Goal: Task Accomplishment & Management: Use online tool/utility

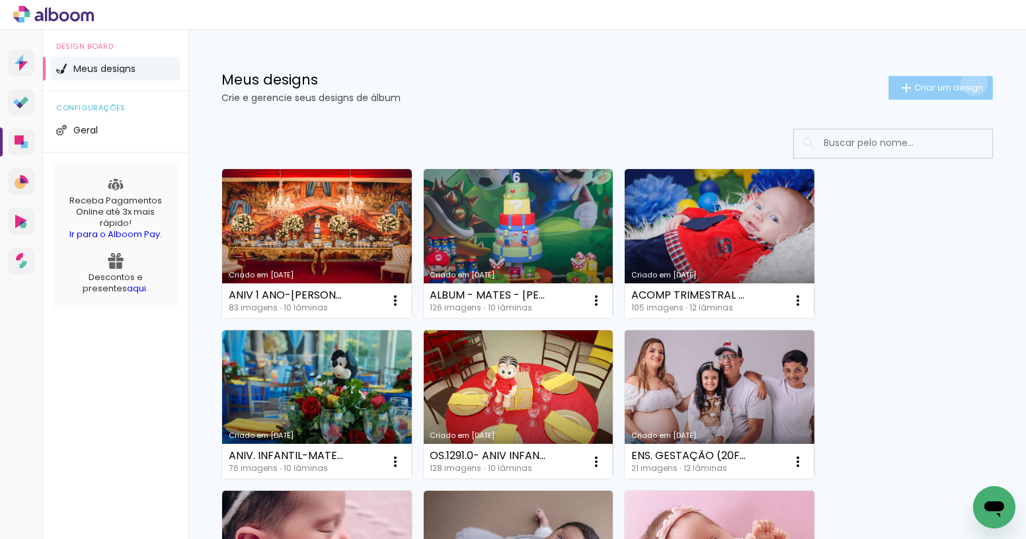
click at [962, 83] on span "Criar um design" at bounding box center [948, 87] width 69 height 9
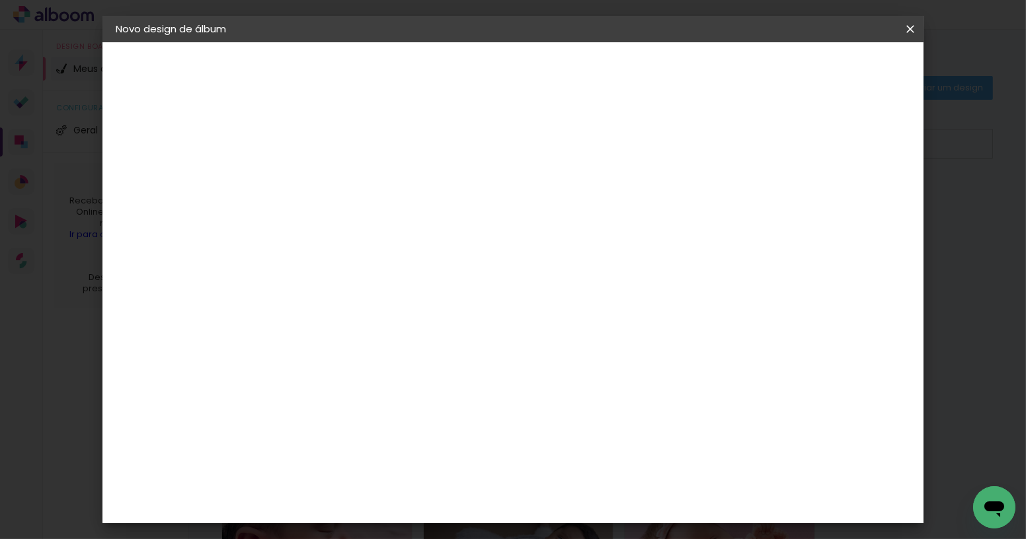
click at [332, 169] on input at bounding box center [332, 177] width 0 height 20
type input "CASAMENTO -"
type paper-input "CASAMENTO -"
